Goal: Information Seeking & Learning: Learn about a topic

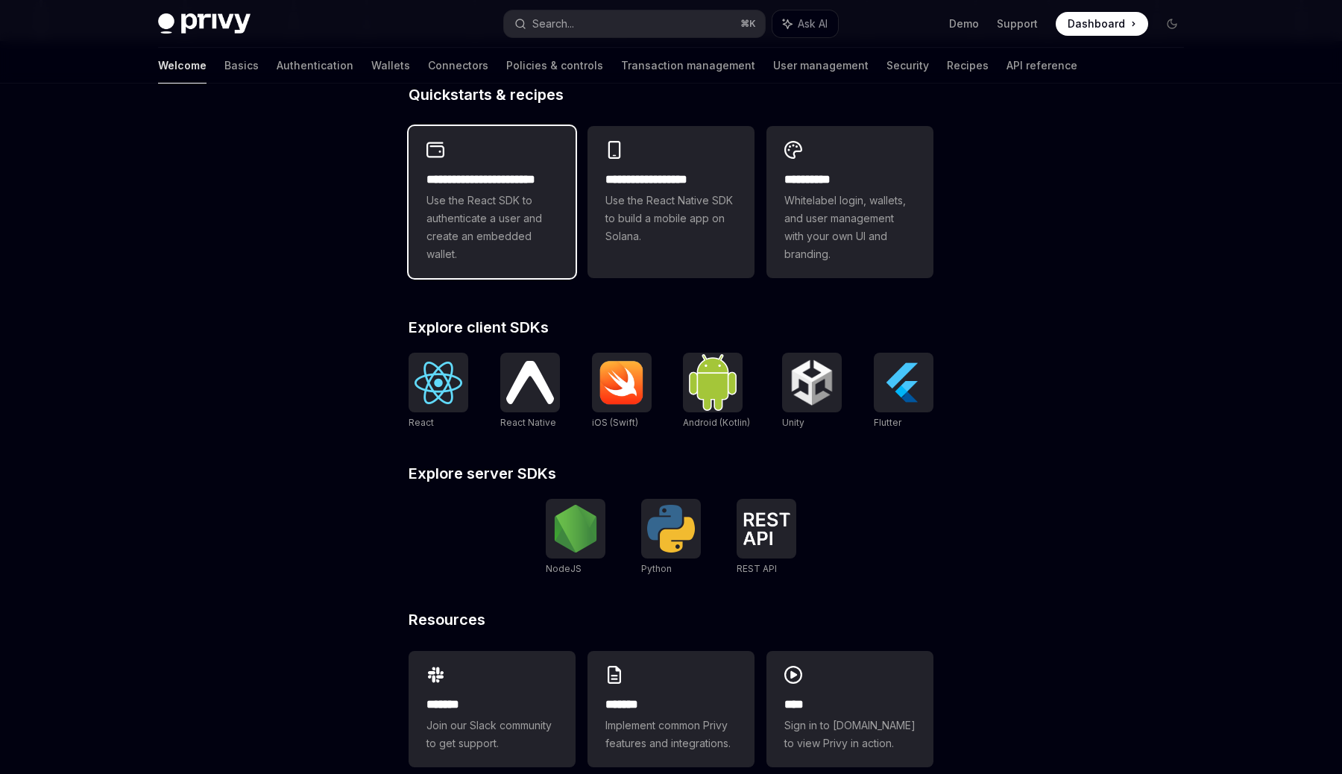
scroll to position [404, 0]
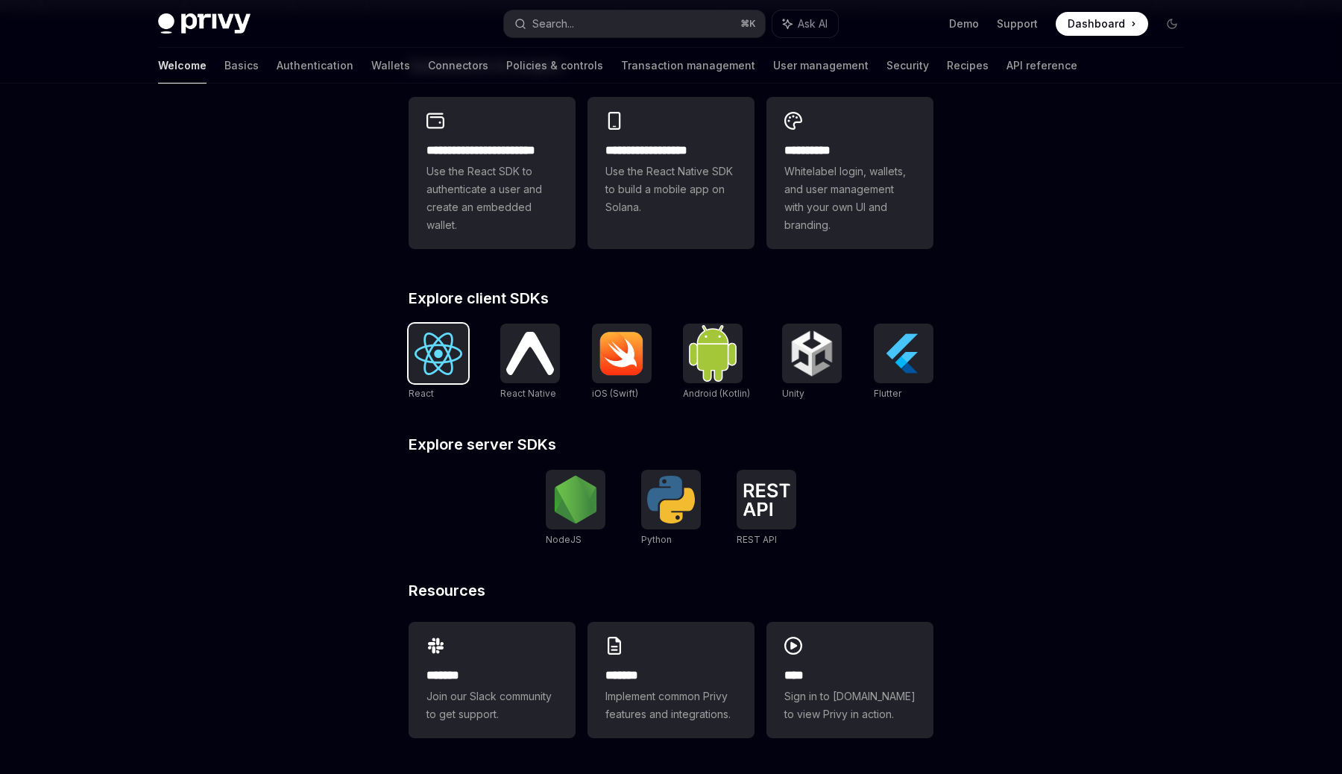
click at [455, 356] on img at bounding box center [438, 353] width 48 height 42
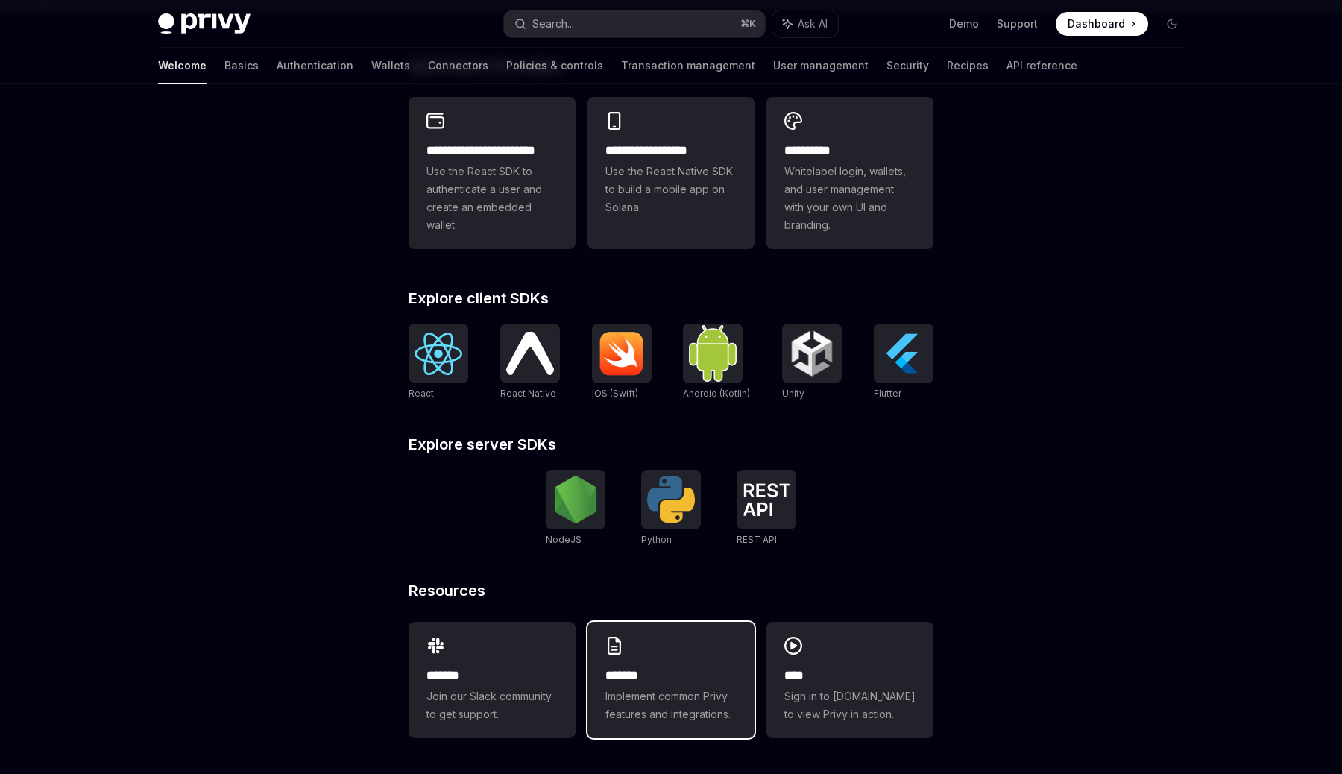
click at [630, 666] on h2 "*******" at bounding box center [670, 675] width 131 height 18
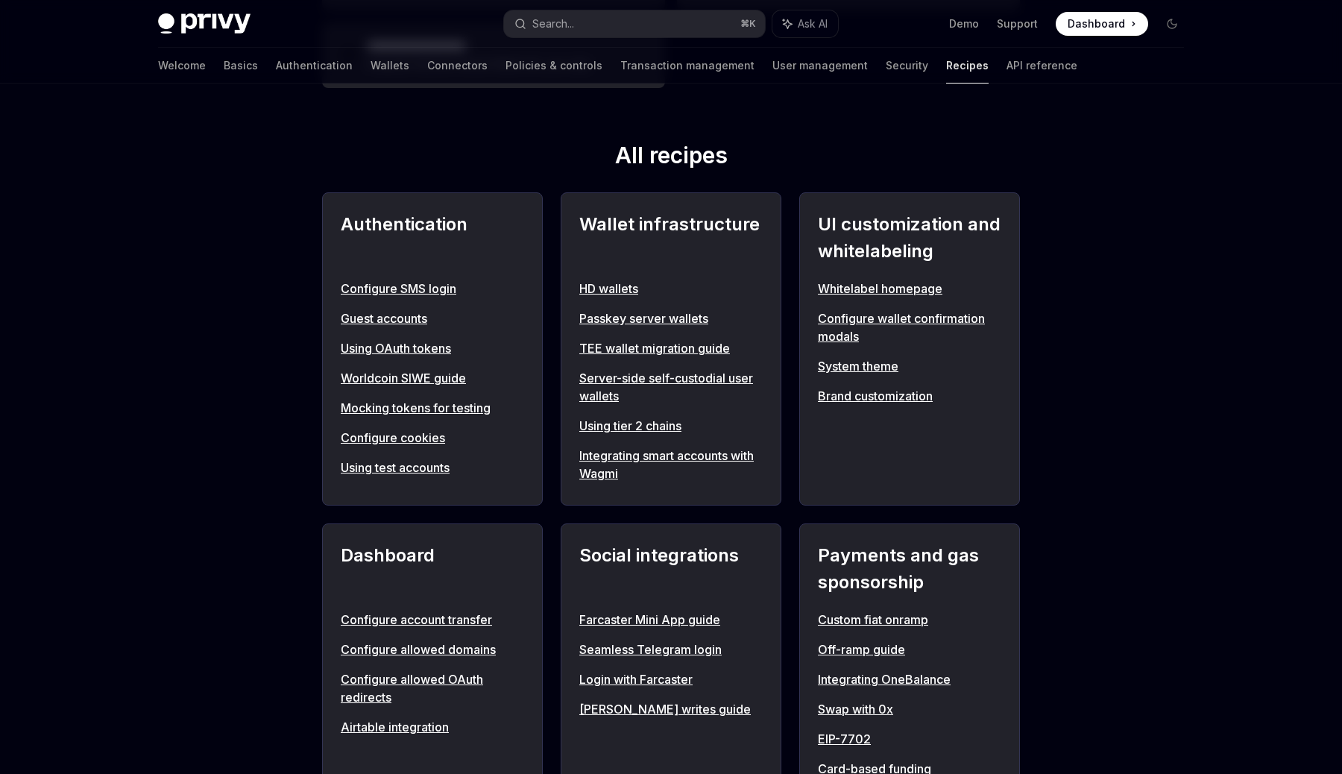
scroll to position [566, 0]
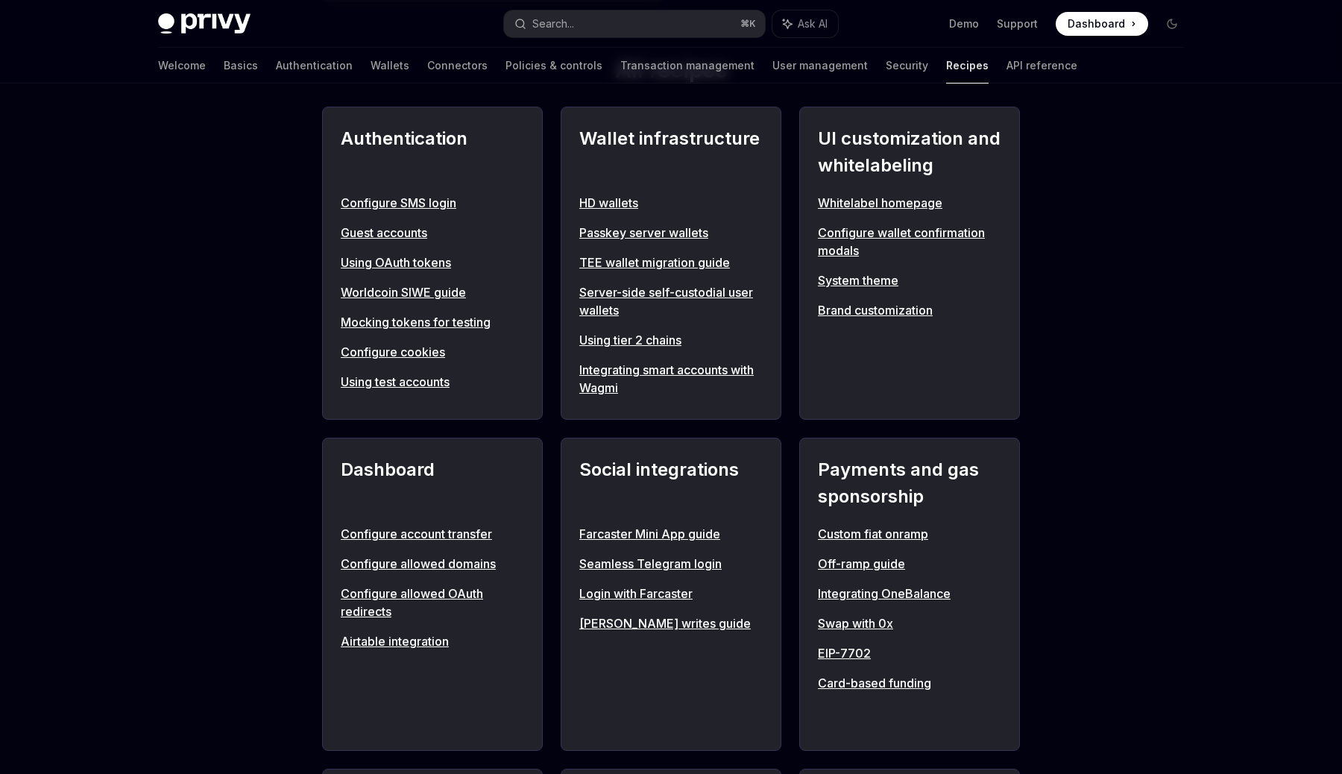
click at [436, 201] on link "Configure SMS login" at bounding box center [432, 203] width 183 height 18
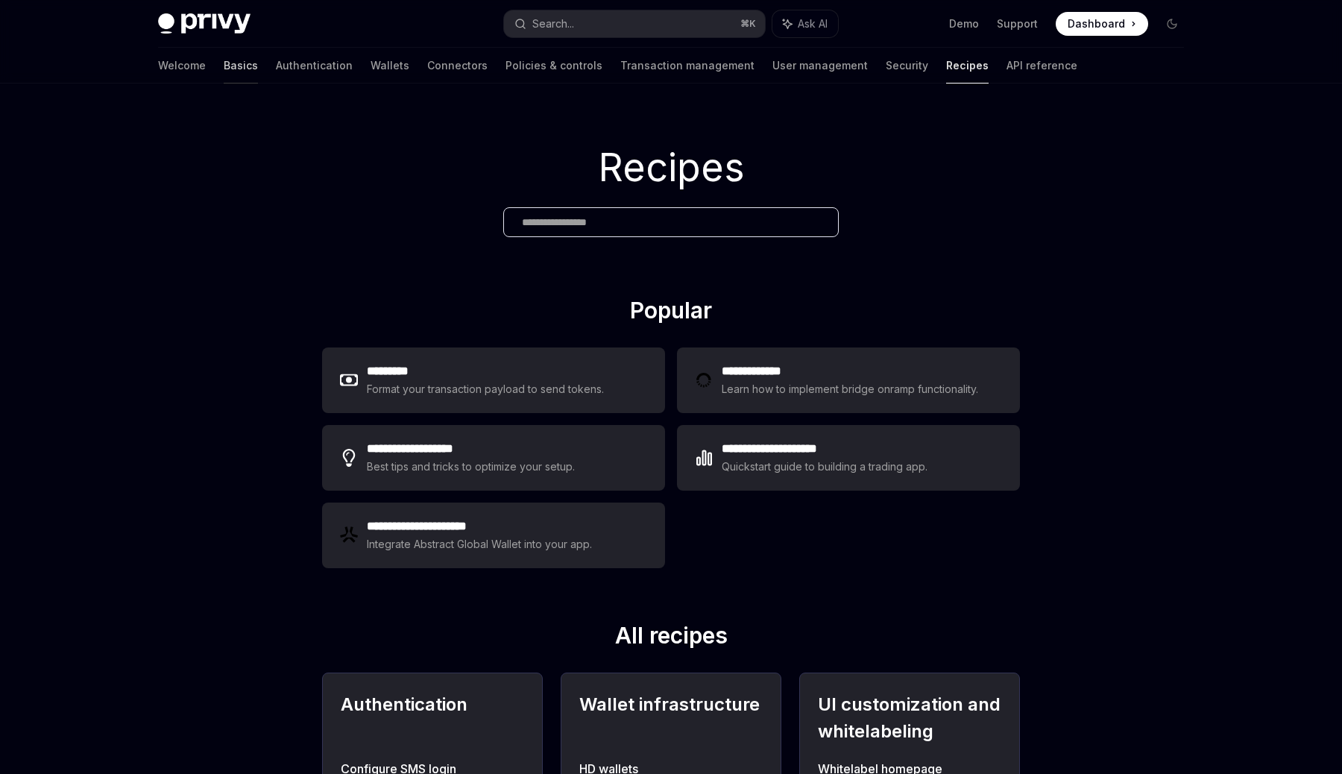
click at [224, 69] on link "Basics" at bounding box center [241, 66] width 34 height 36
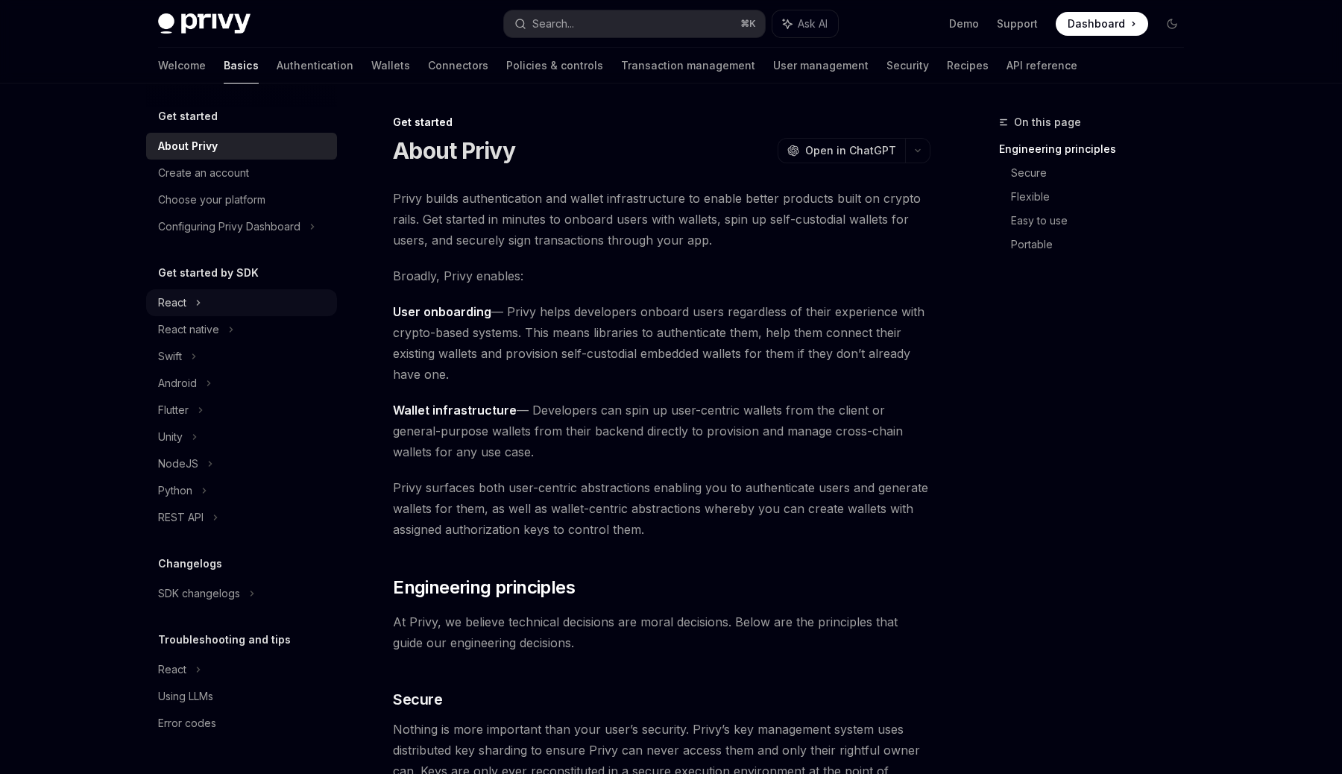
click at [191, 308] on div "React" at bounding box center [241, 302] width 191 height 27
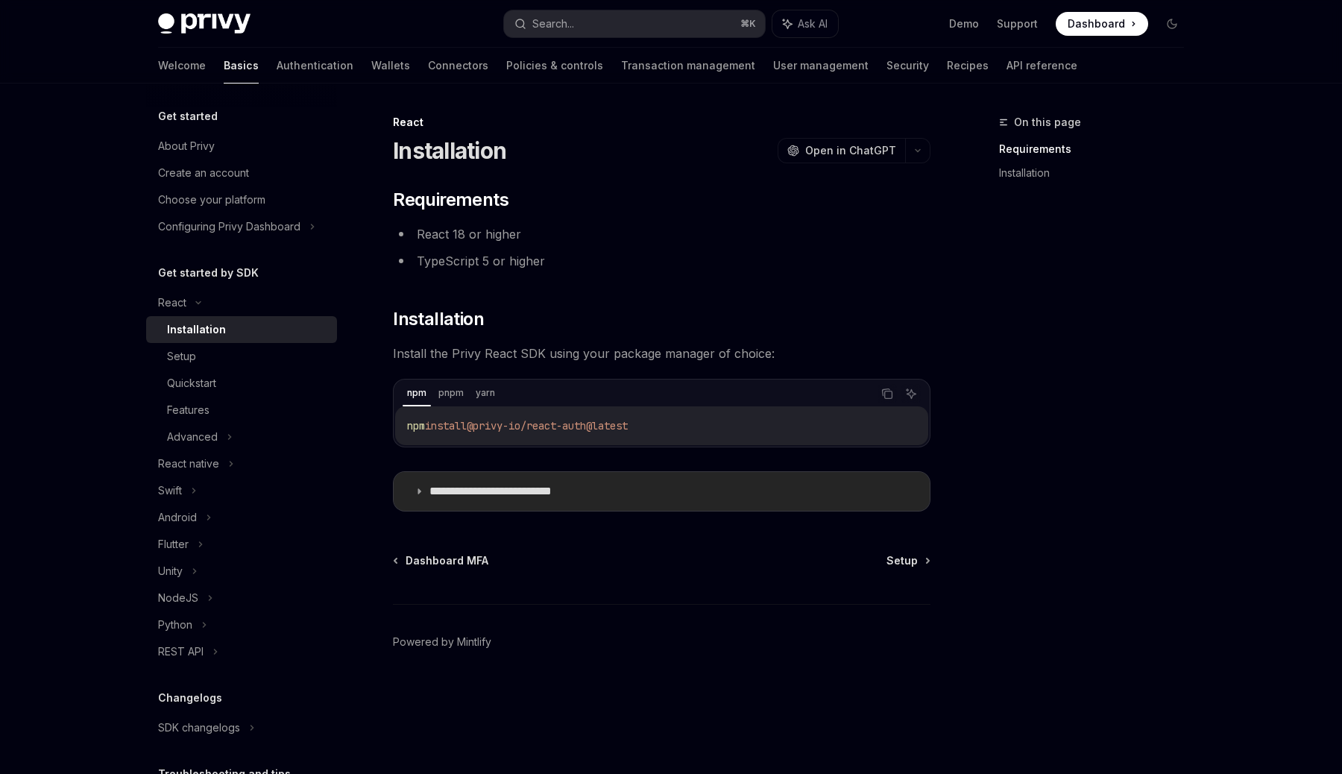
click at [422, 499] on summary "**********" at bounding box center [662, 491] width 536 height 39
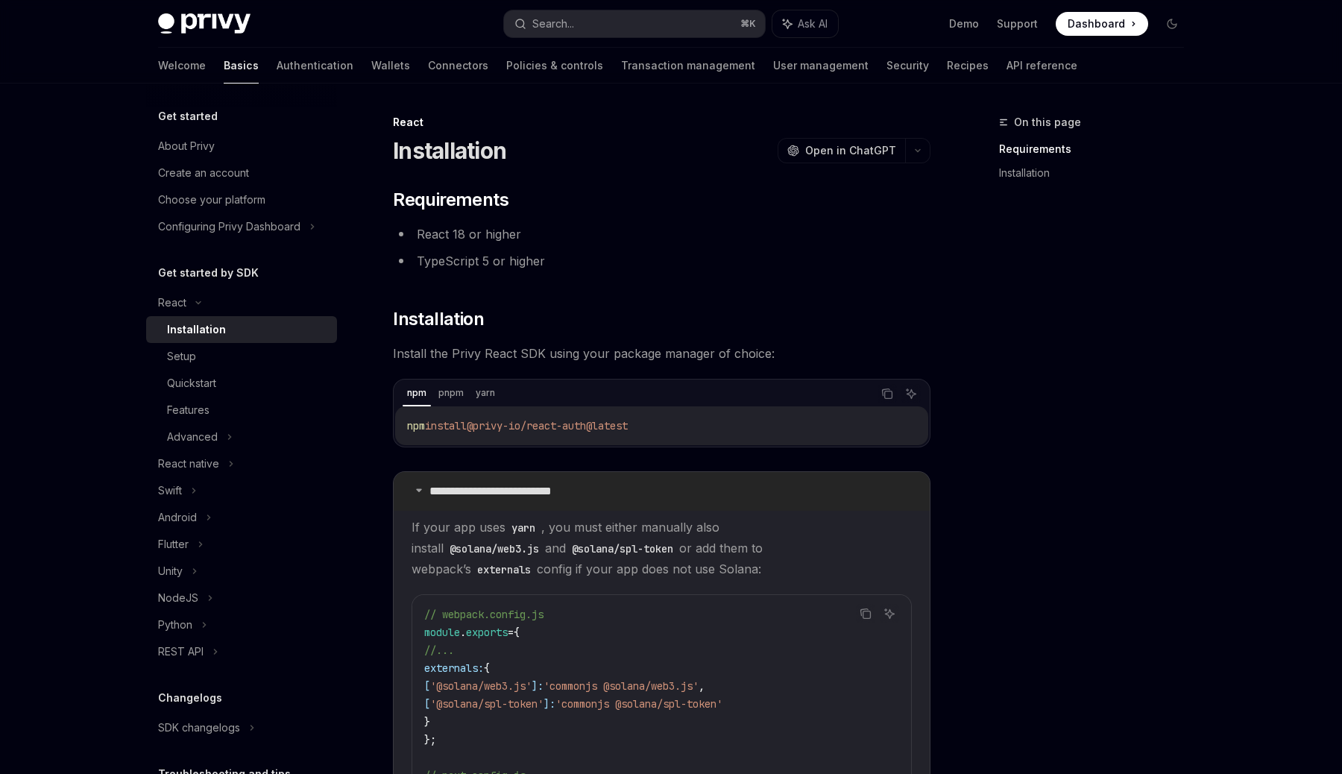
click at [418, 493] on icon at bounding box center [418, 489] width 9 height 9
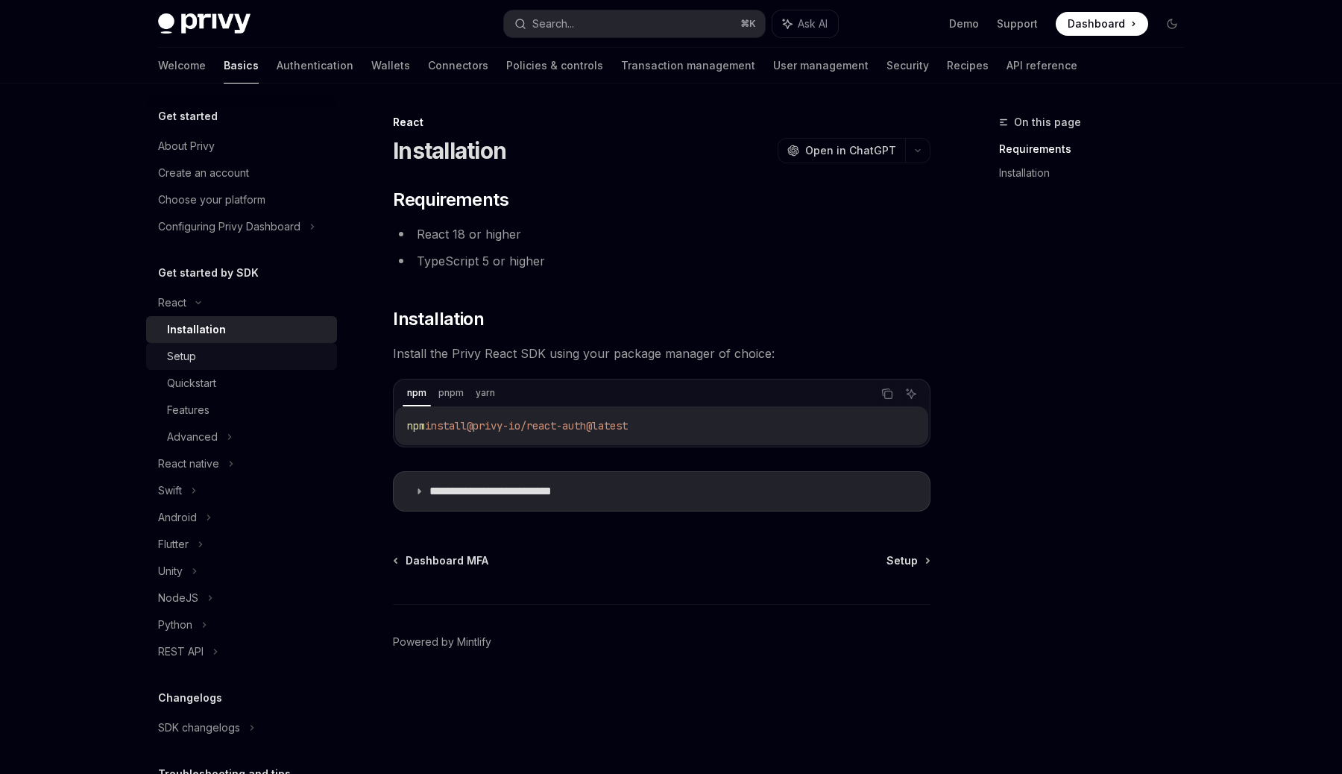
click at [210, 354] on div "Setup" at bounding box center [247, 356] width 161 height 18
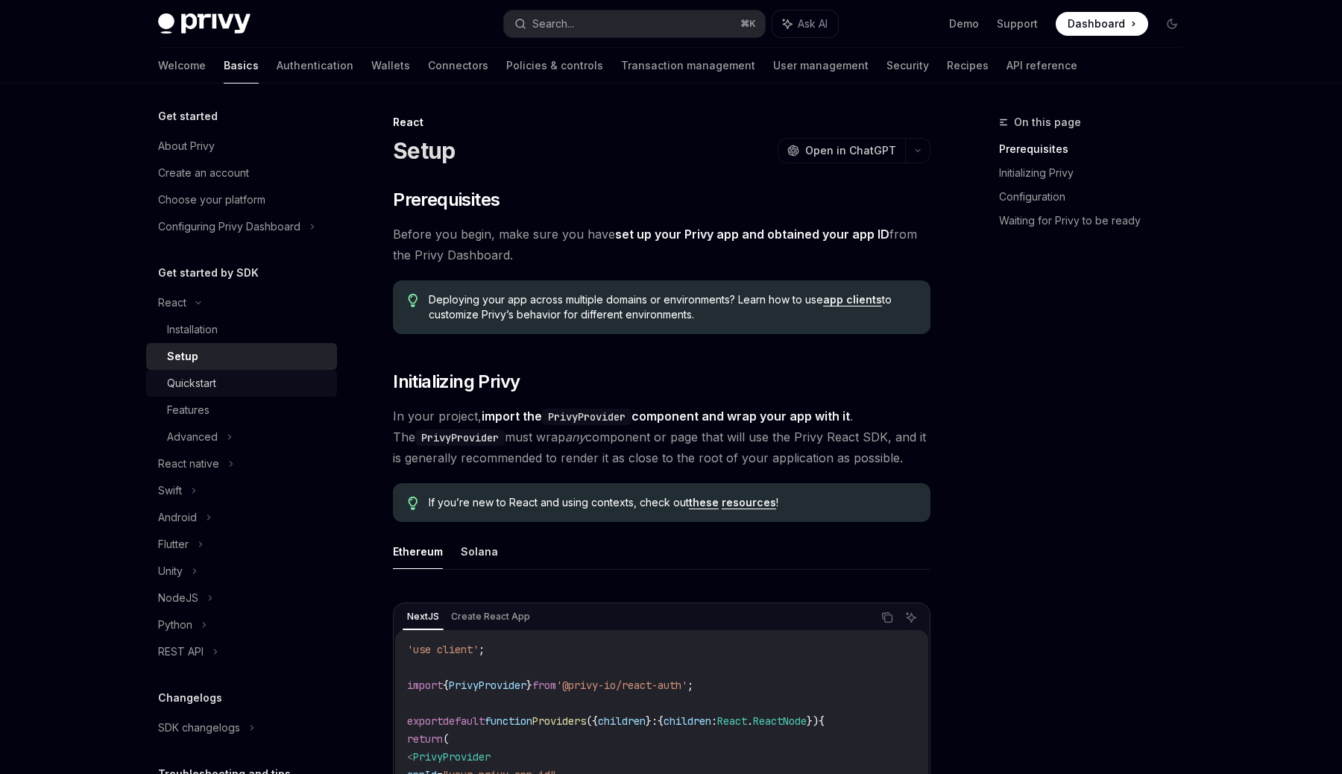
click at [212, 375] on div "Quickstart" at bounding box center [191, 383] width 49 height 18
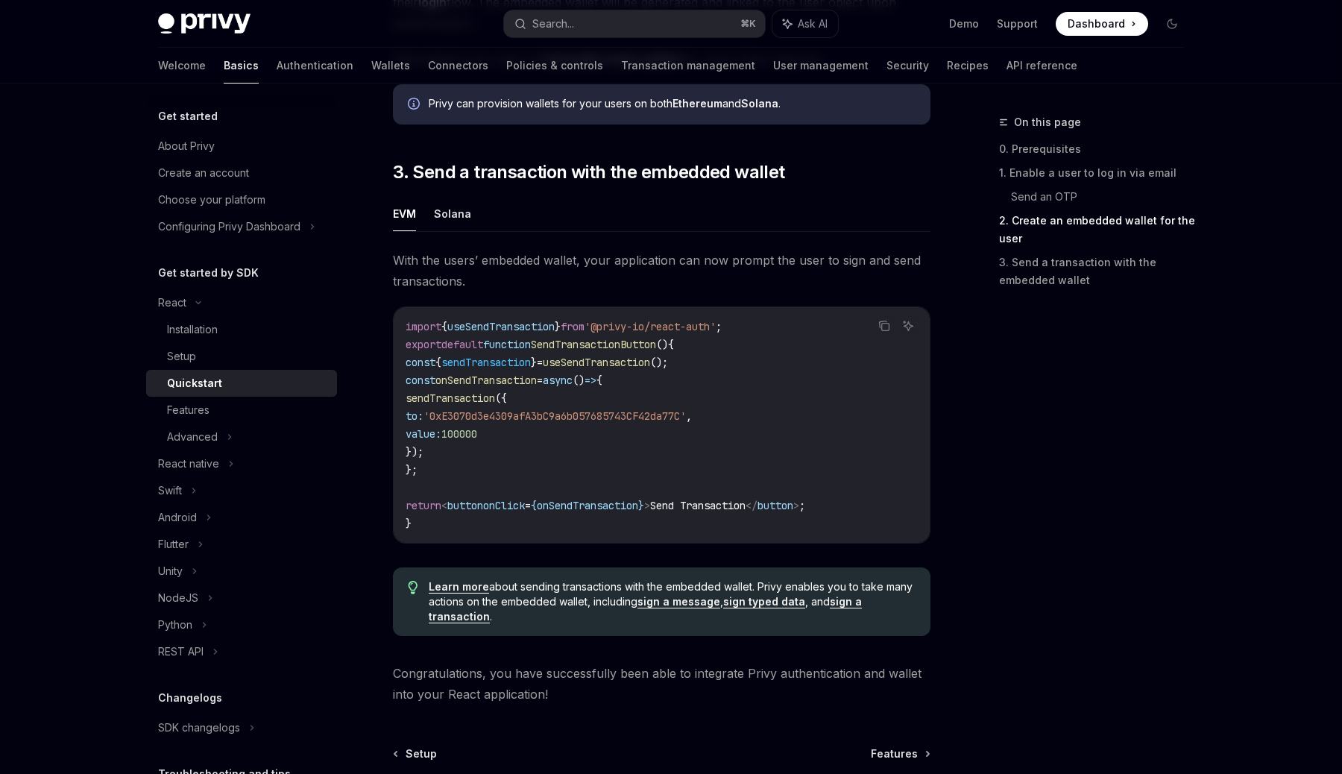
scroll to position [1271, 0]
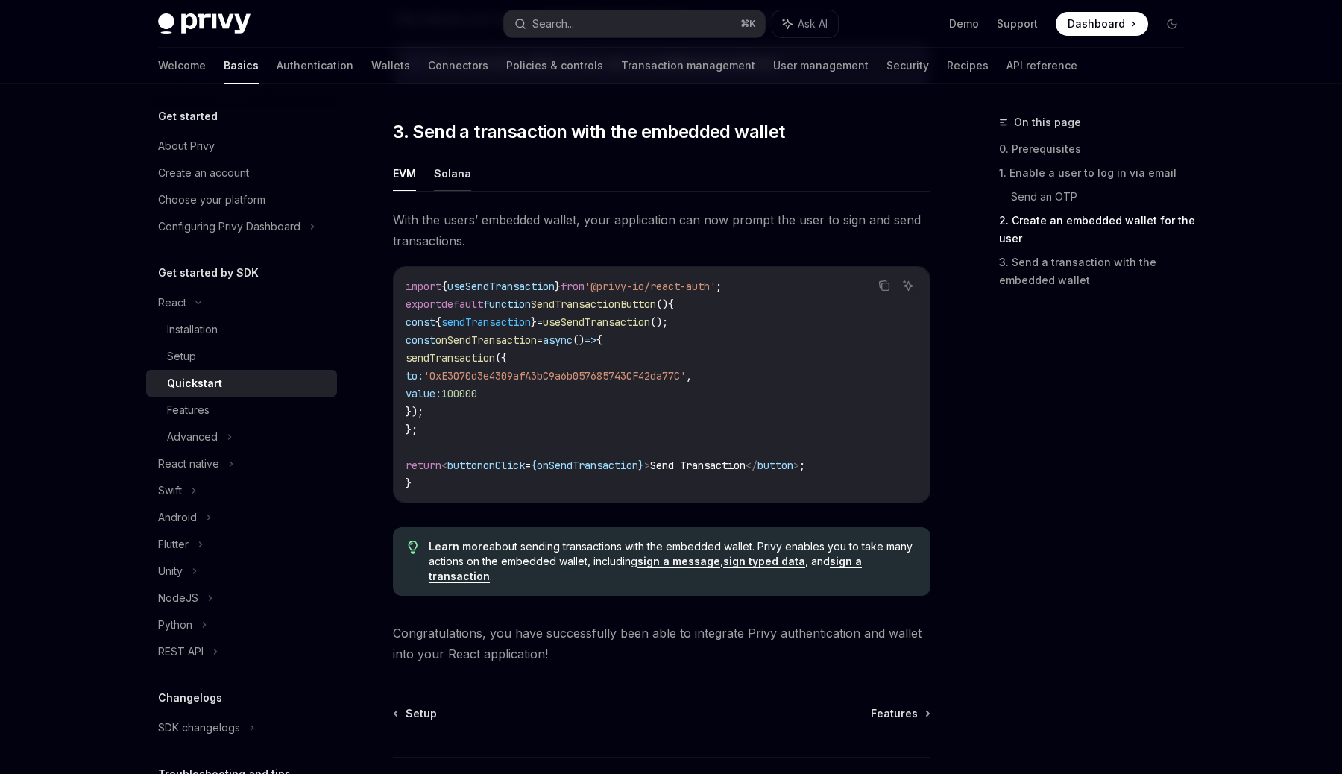
click at [452, 172] on button "Solana" at bounding box center [452, 173] width 37 height 35
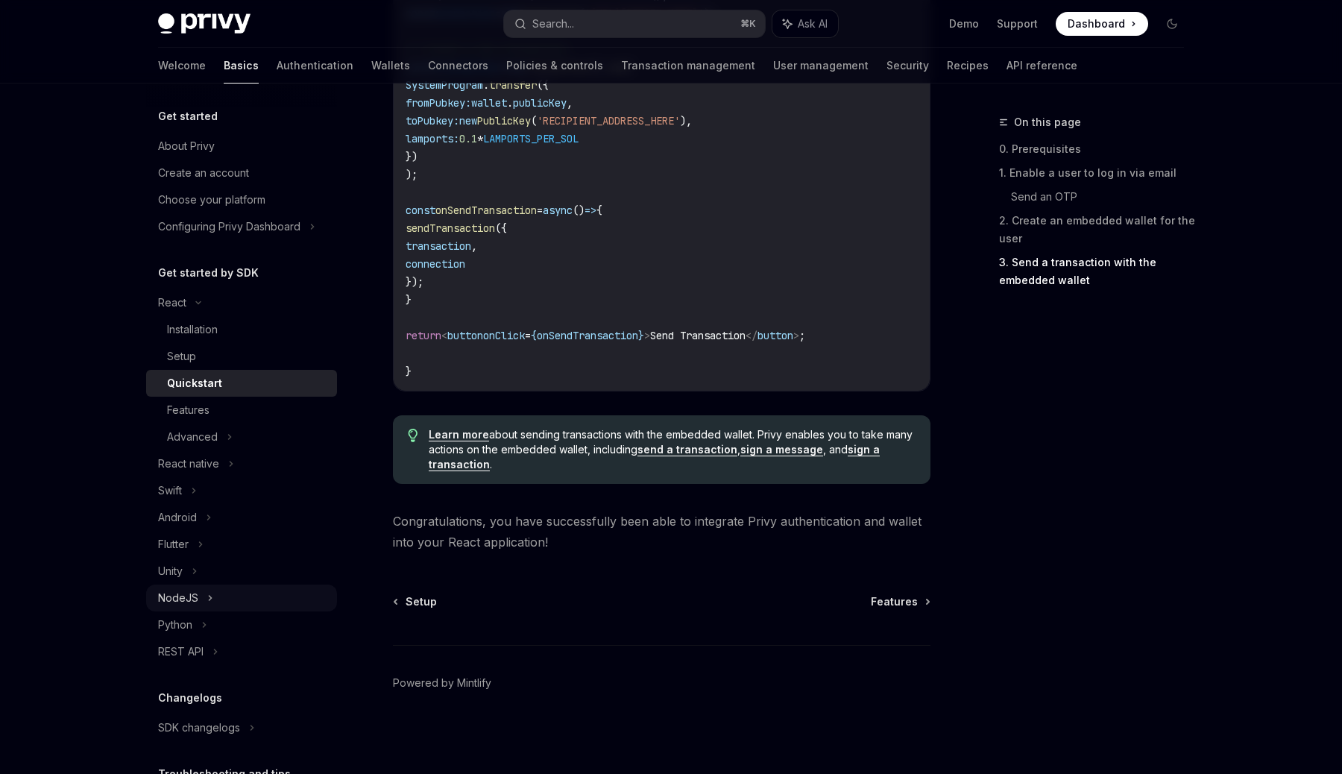
scroll to position [127, 0]
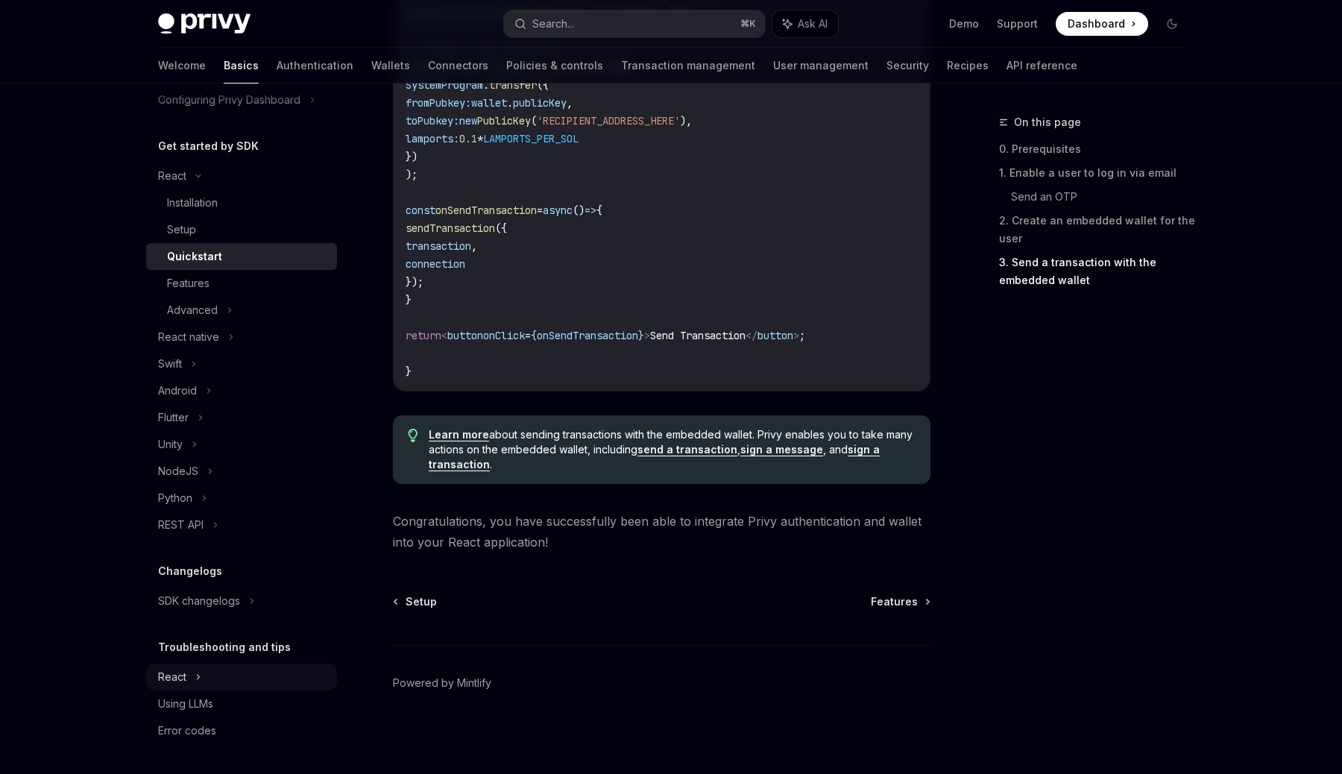
click at [275, 189] on div "React" at bounding box center [241, 175] width 191 height 27
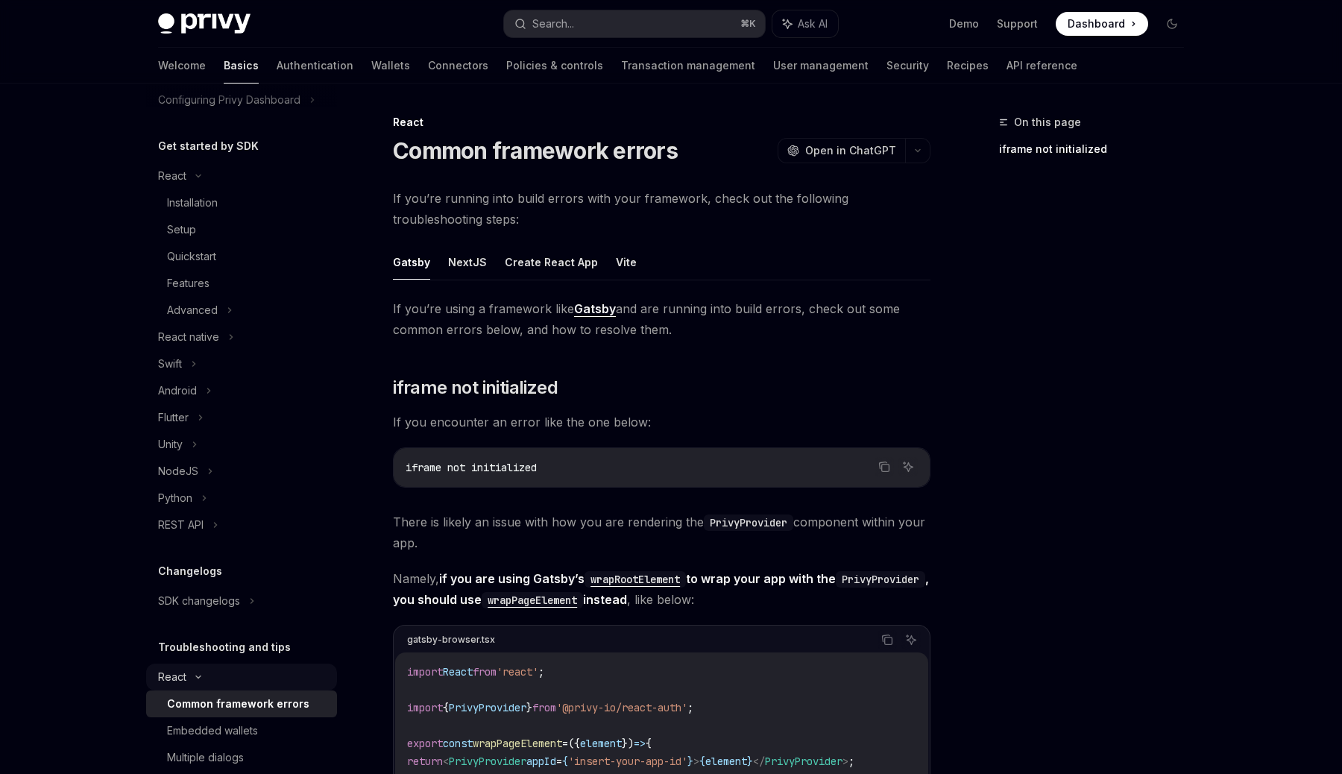
scroll to position [261, 0]
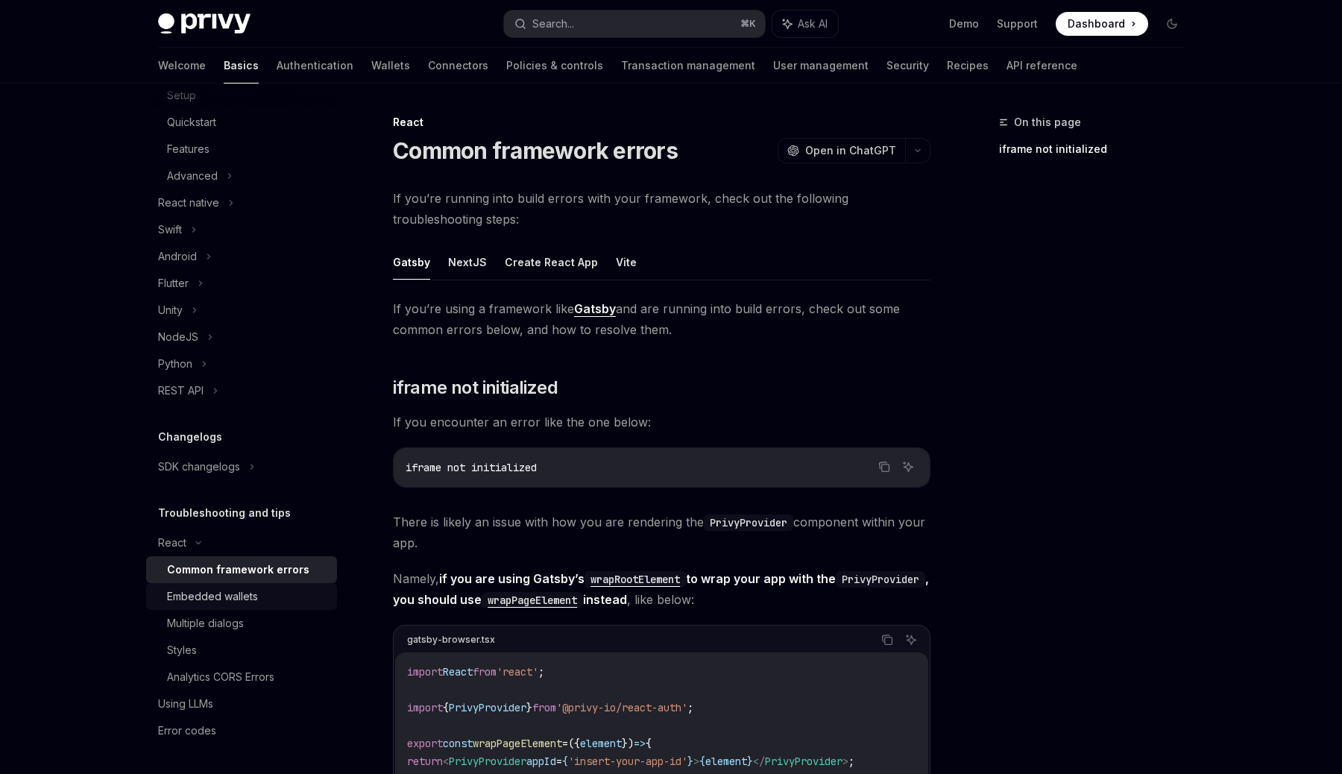
click at [265, 602] on div "Embedded wallets" at bounding box center [247, 596] width 161 height 18
type textarea "*"
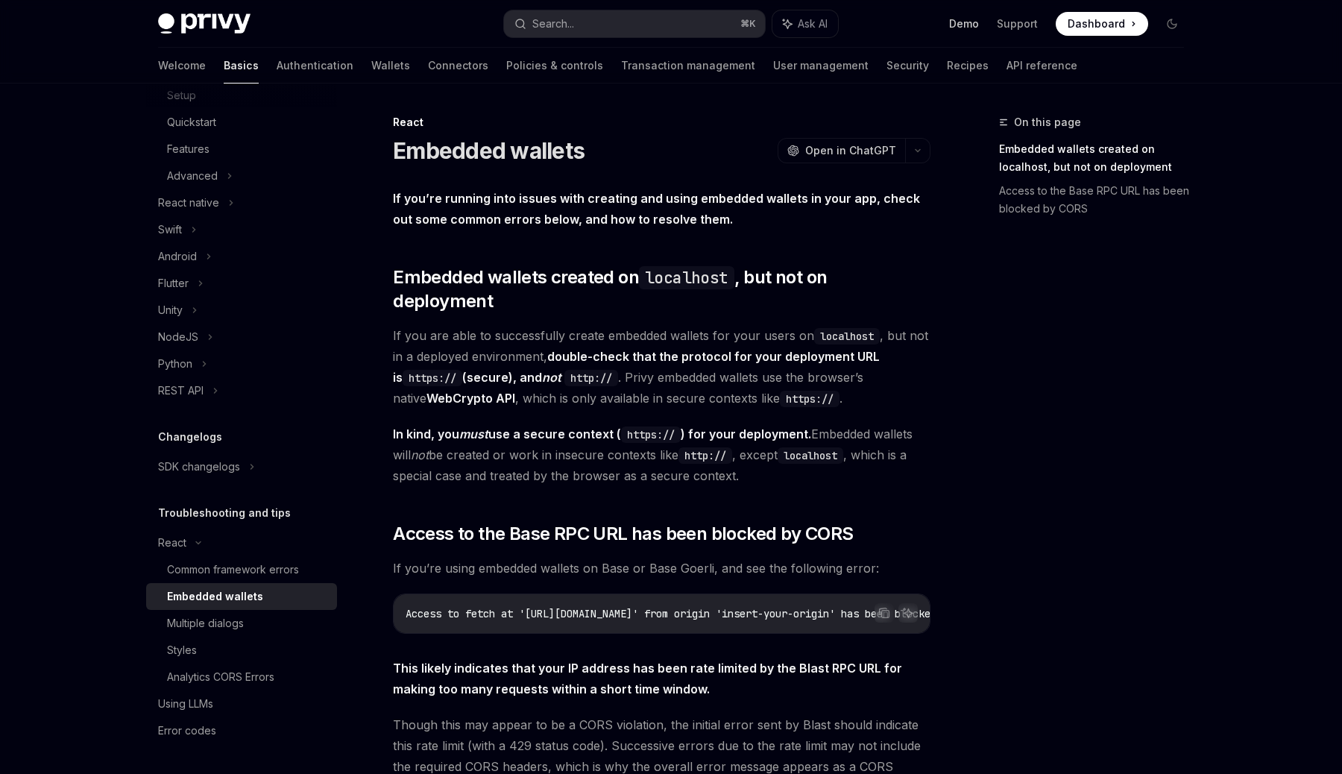
click at [961, 25] on link "Demo" at bounding box center [964, 23] width 30 height 15
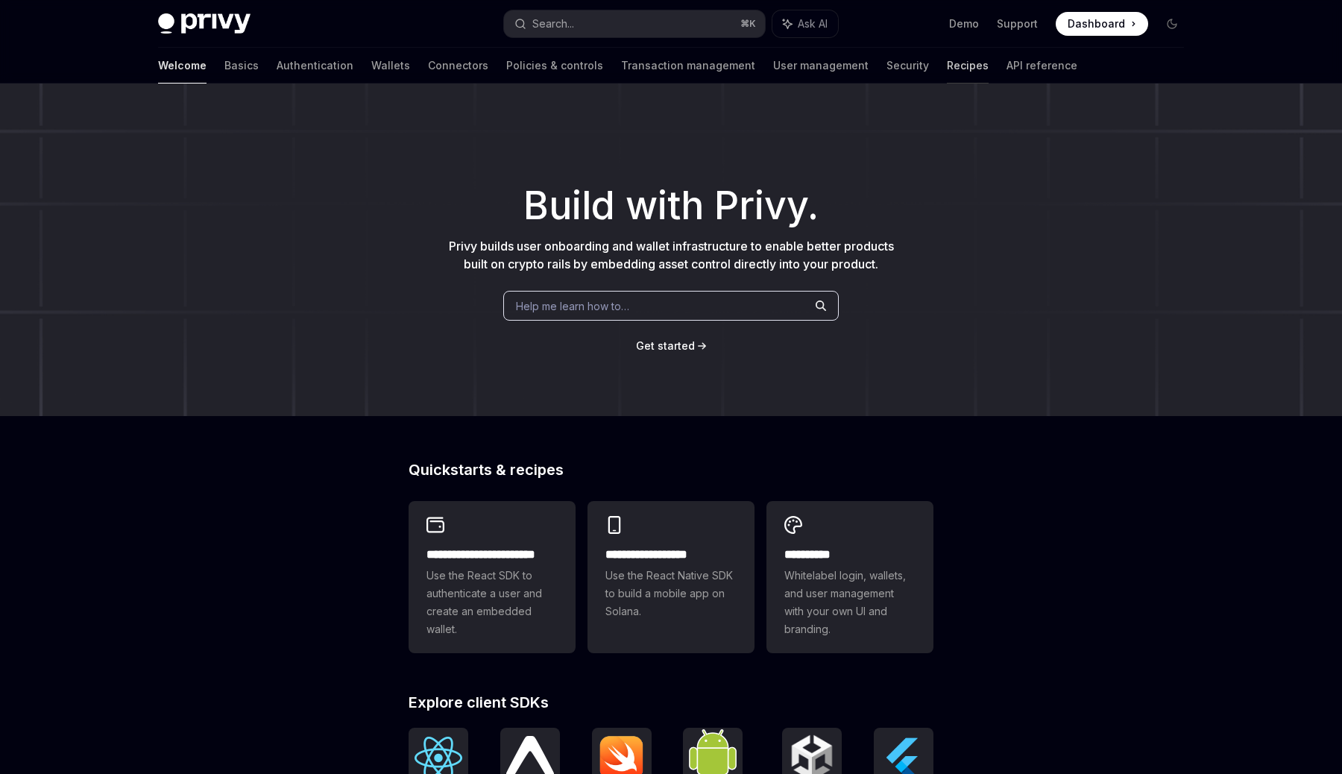
click at [947, 60] on link "Recipes" at bounding box center [968, 66] width 42 height 36
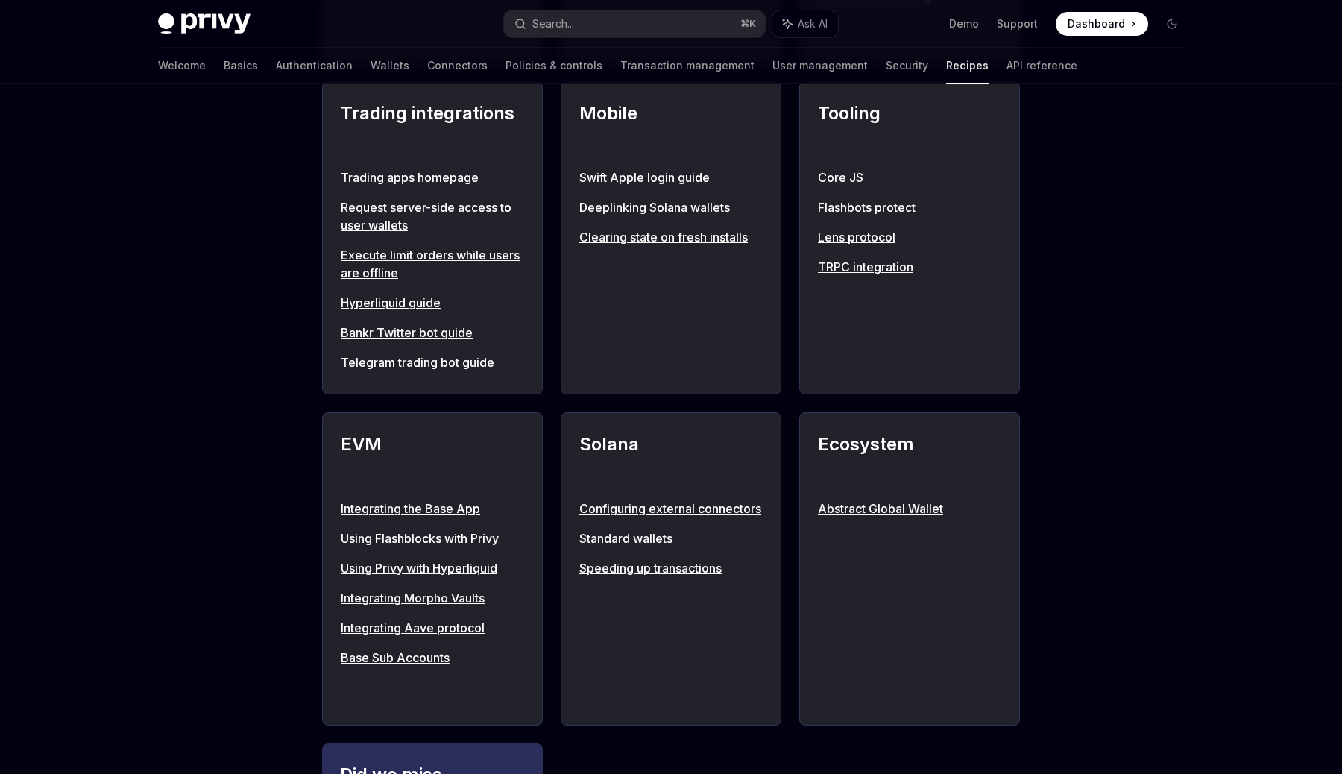
scroll to position [1436, 0]
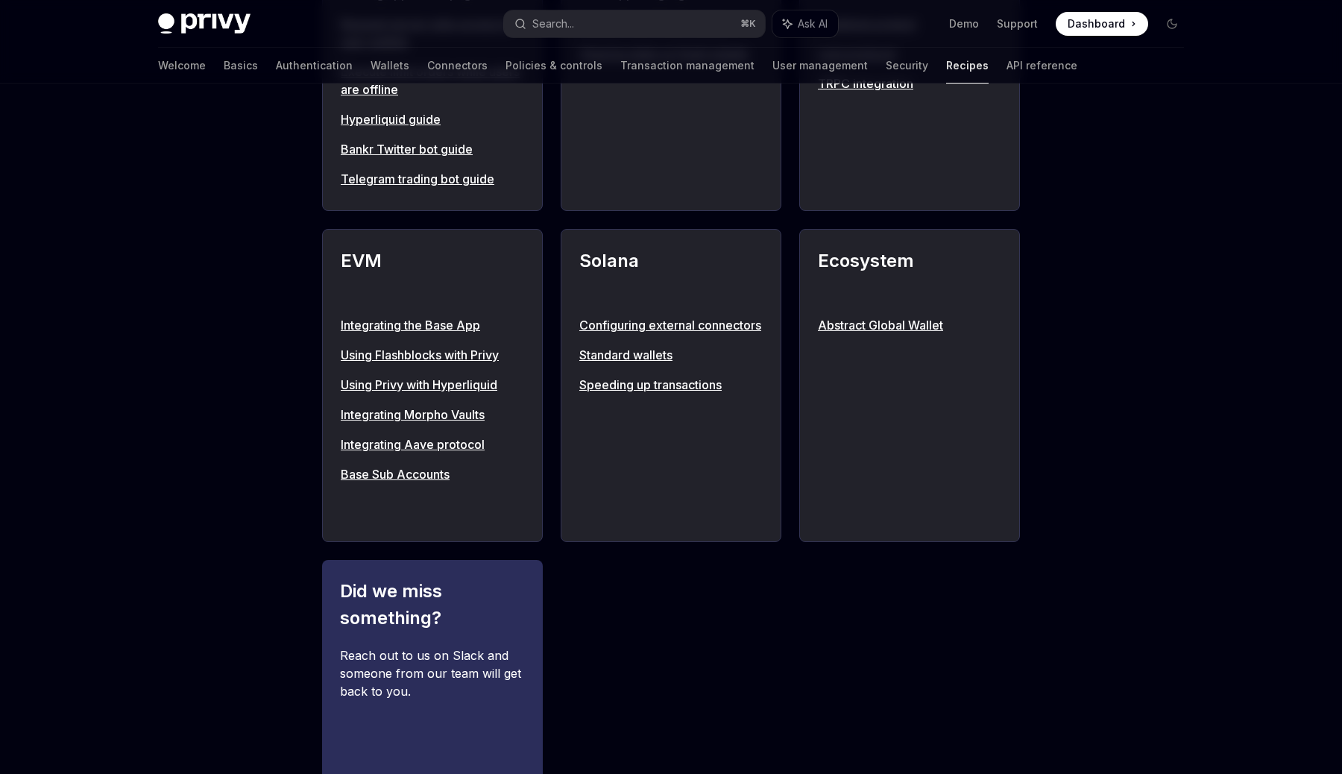
click at [683, 323] on link "Configuring external connectors" at bounding box center [670, 325] width 183 height 18
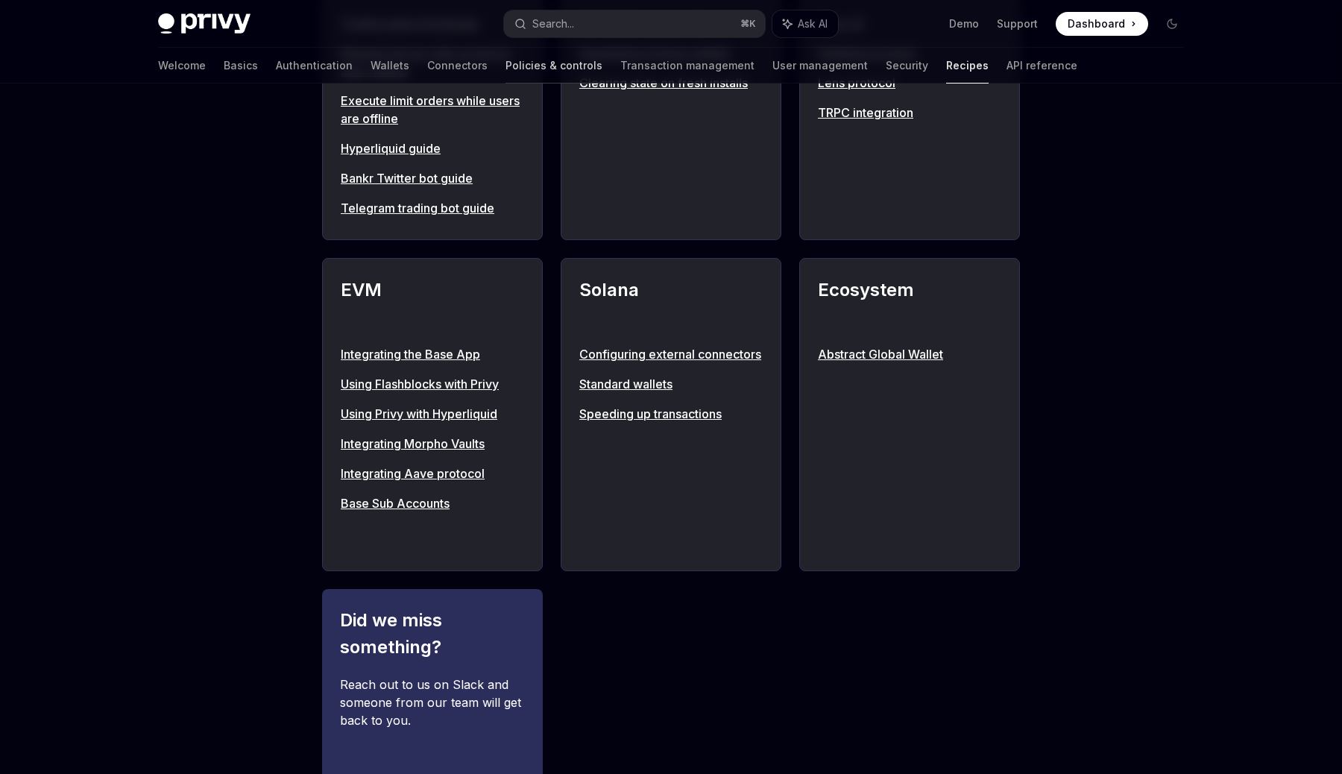
scroll to position [1516, 0]
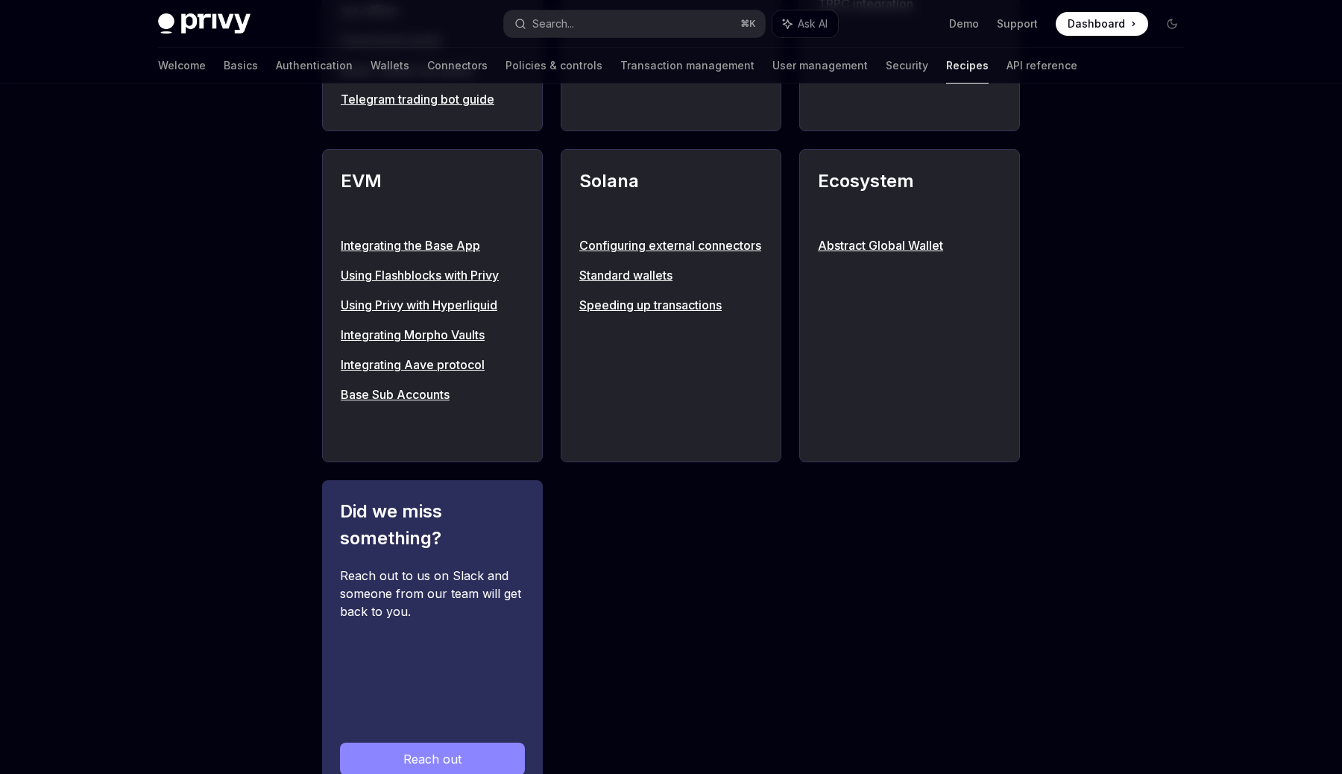
click at [206, 23] on img at bounding box center [204, 23] width 92 height 21
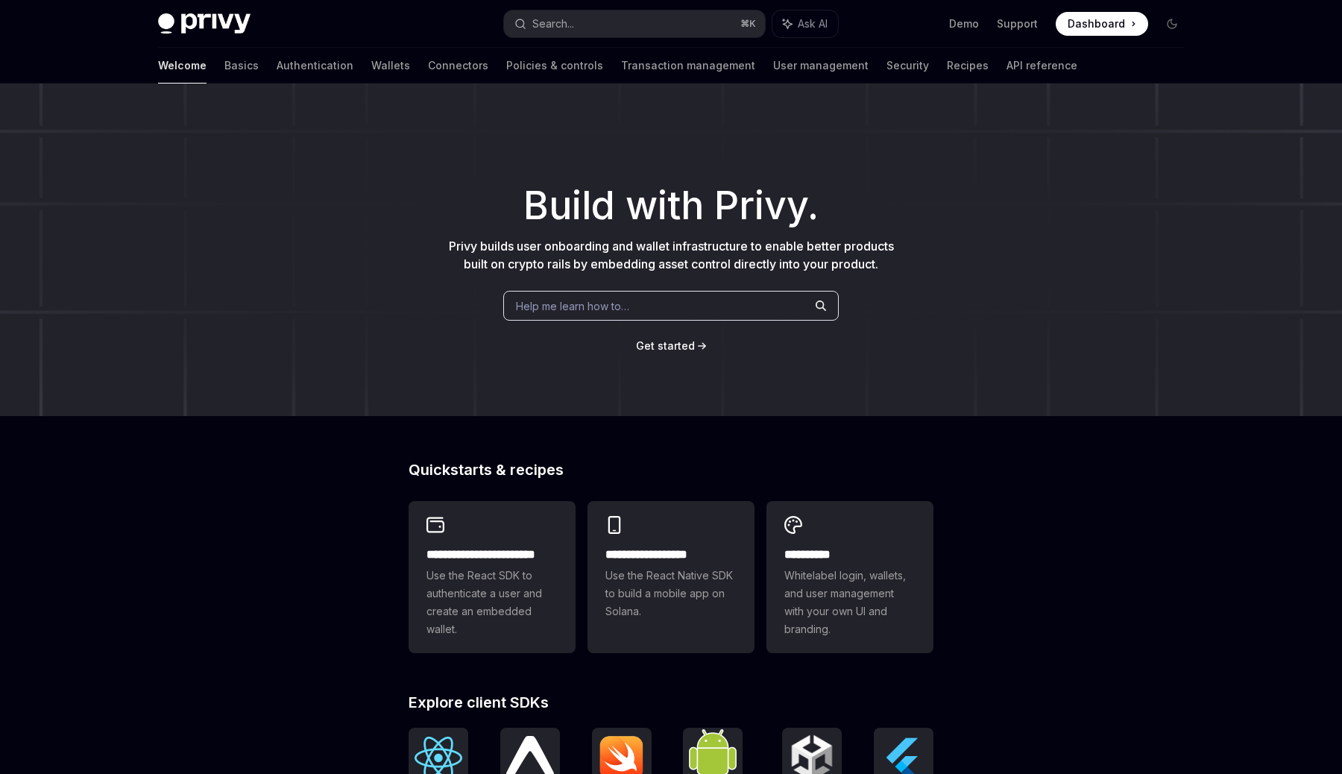
scroll to position [404, 0]
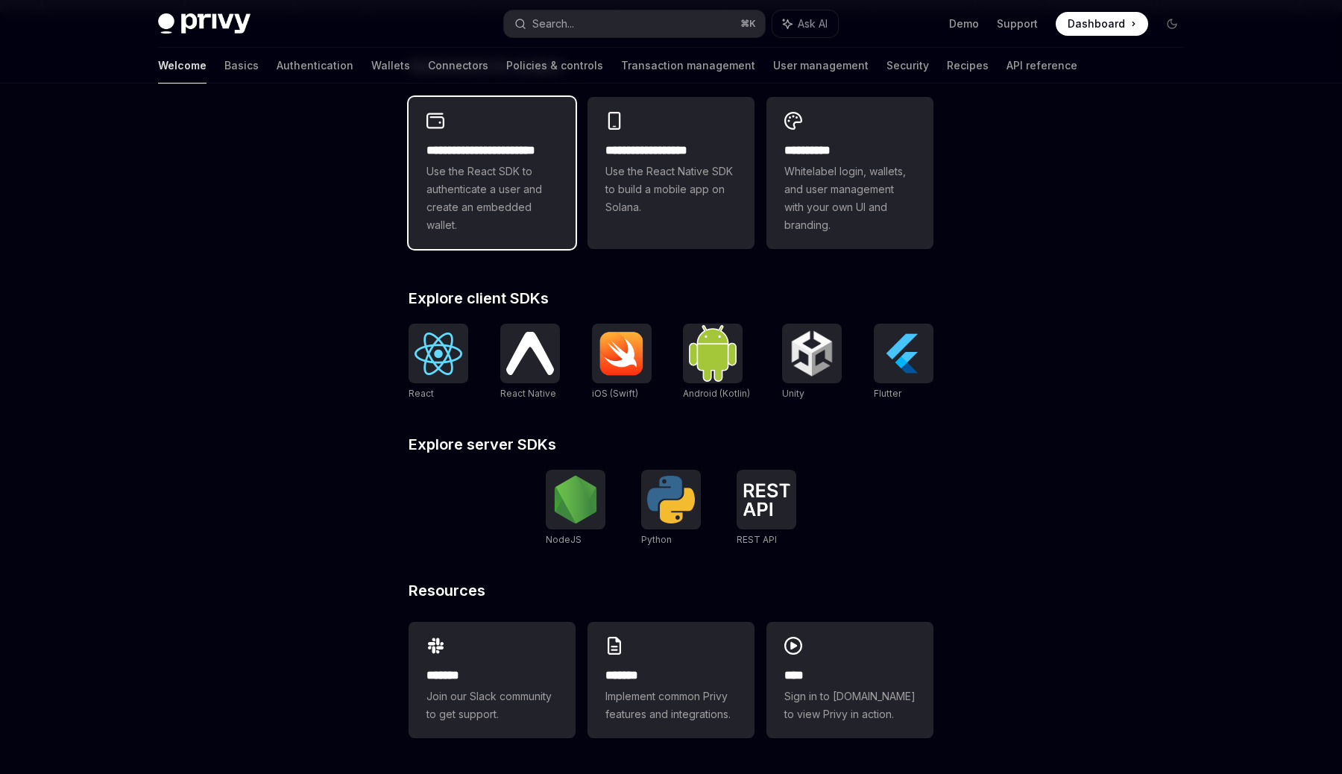
click at [464, 133] on div "**********" at bounding box center [491, 173] width 167 height 152
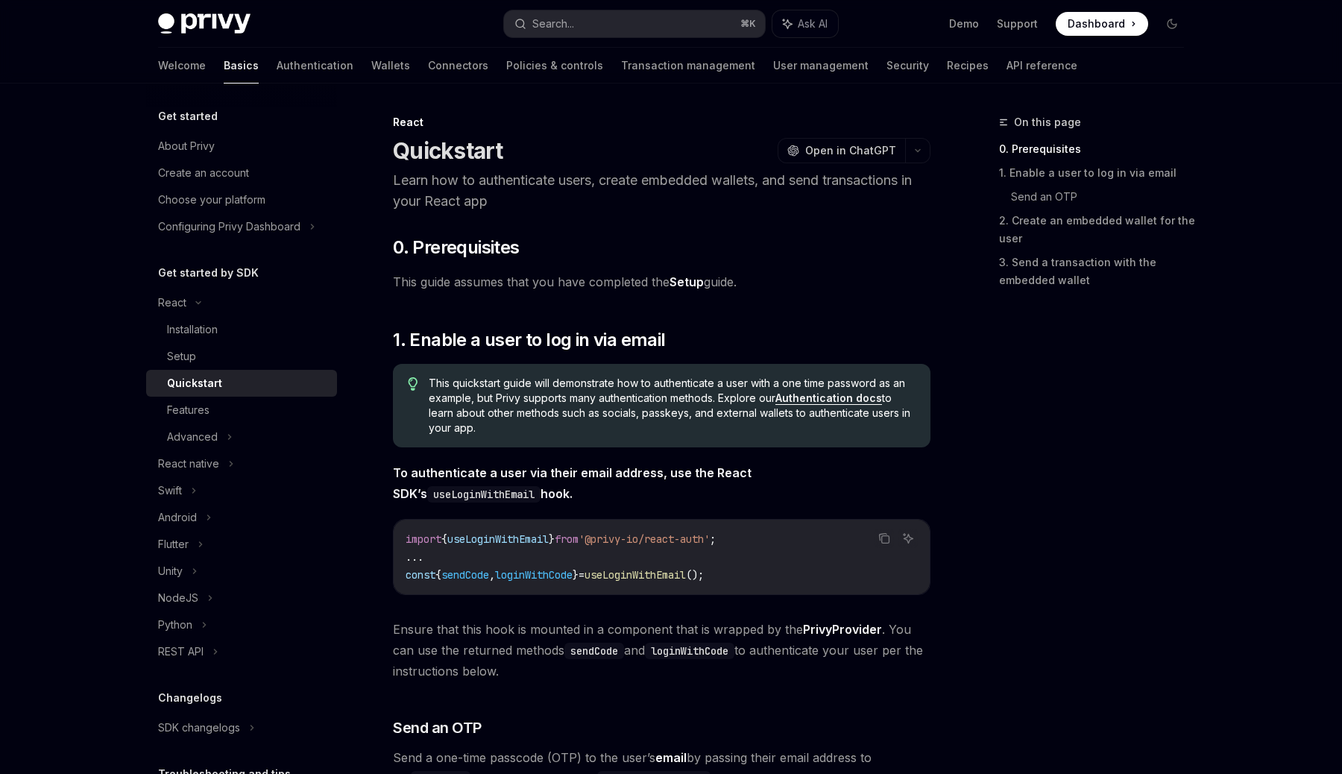
type textarea "*"
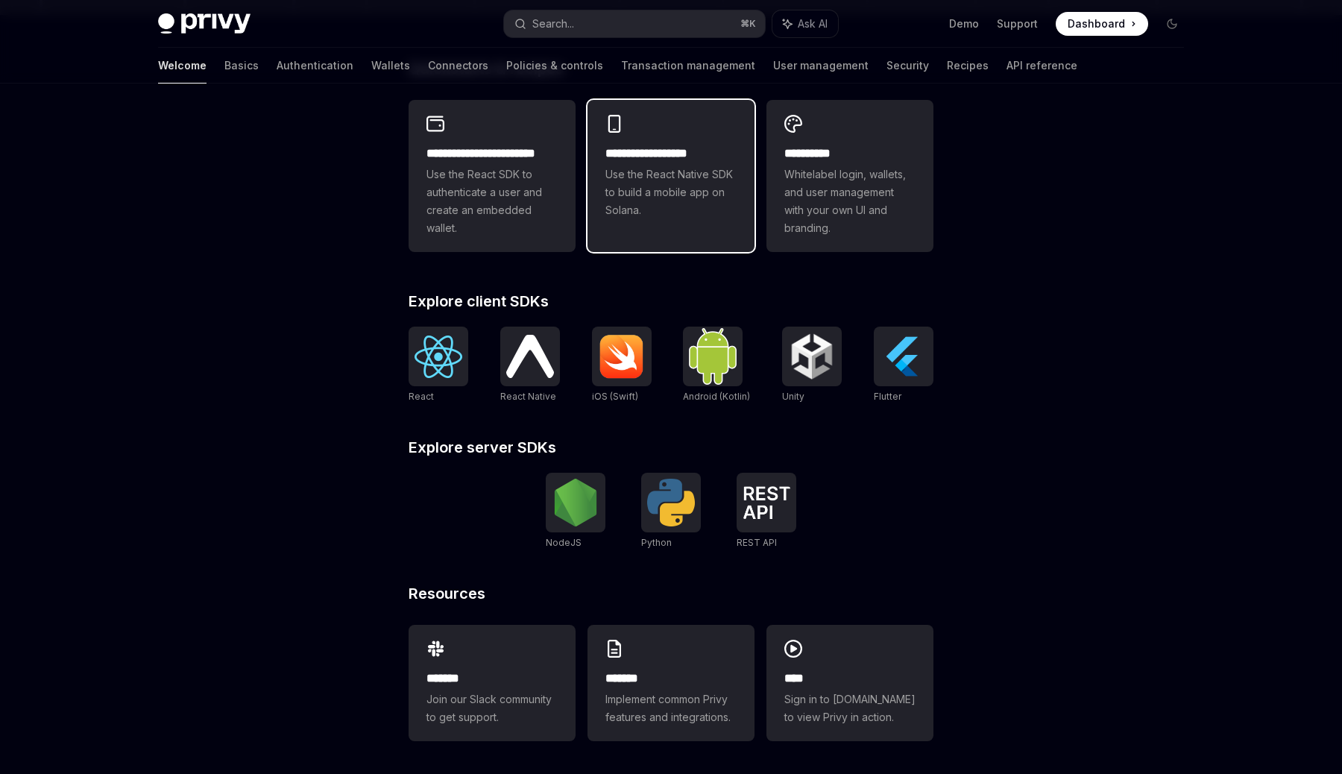
scroll to position [404, 0]
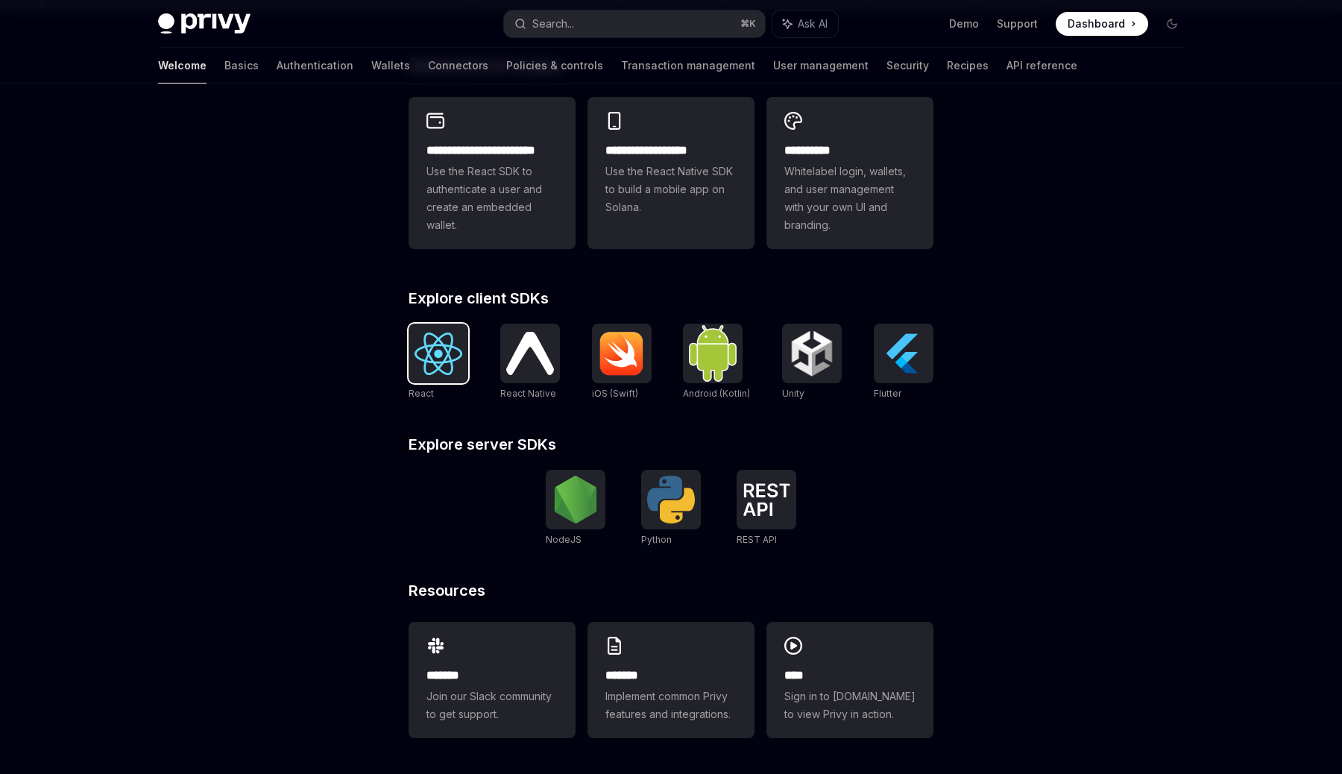
click at [429, 335] on img at bounding box center [438, 353] width 48 height 42
